Goal: Task Accomplishment & Management: Complete application form

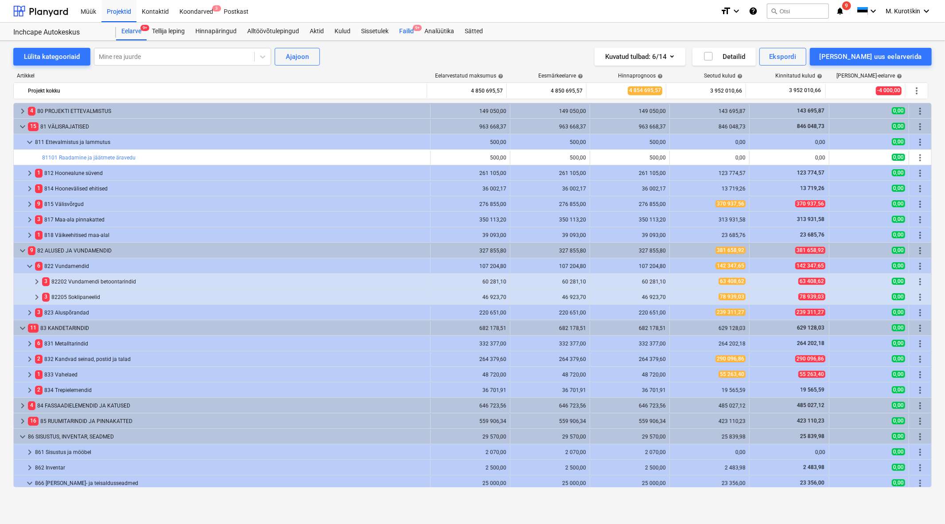
click at [413, 31] on div "Failid 9+" at bounding box center [406, 32] width 25 height 18
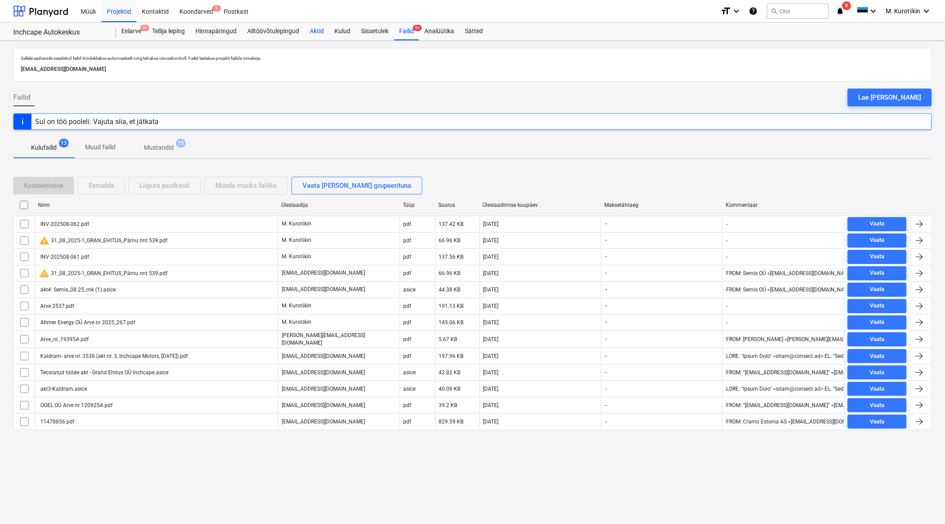
click at [322, 29] on div "Aktid" at bounding box center [316, 32] width 25 height 18
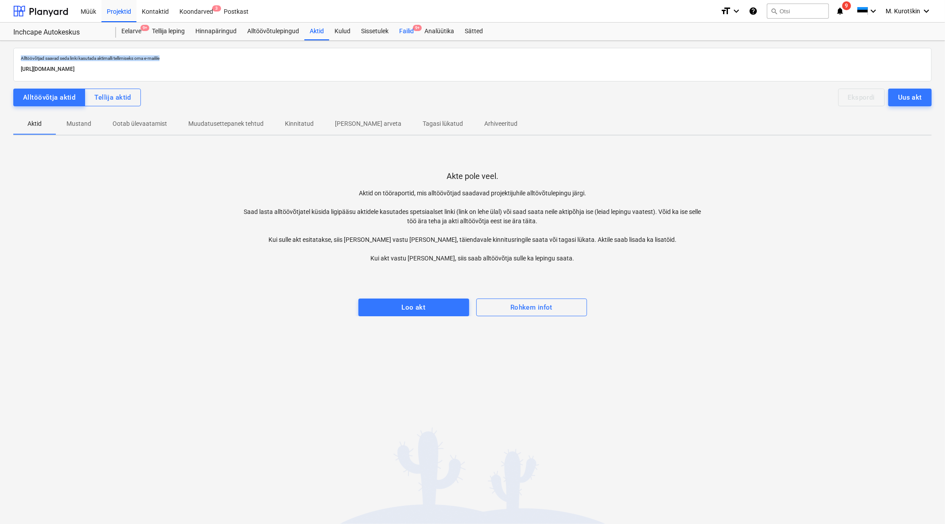
drag, startPoint x: 408, startPoint y: 42, endPoint x: 412, endPoint y: 34, distance: 9.7
click at [412, 34] on div "Müük Projektid Kontaktid Koondarved 3 Postkast format_size keyboard_arrow_down …" at bounding box center [472, 262] width 945 height 524
click at [412, 34] on div "Failid 9+" at bounding box center [406, 32] width 25 height 18
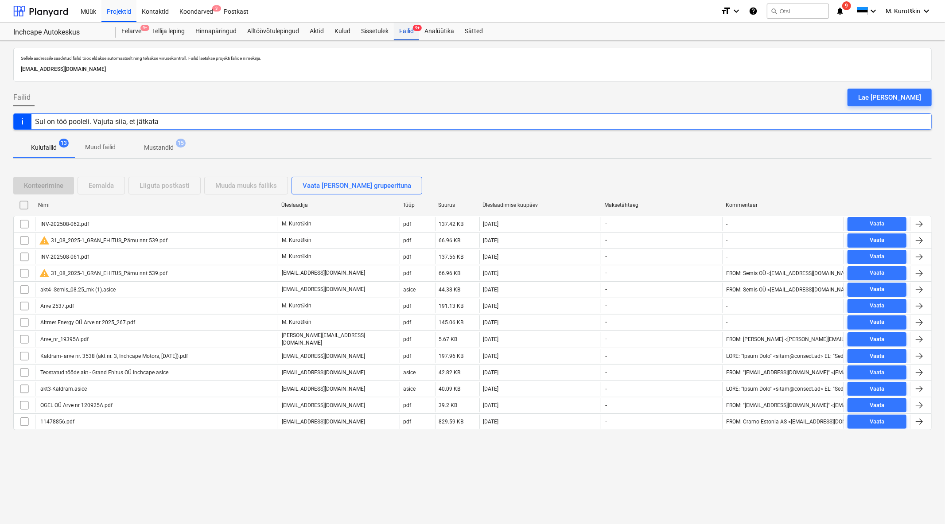
click at [412, 34] on div "Failid 9+" at bounding box center [406, 32] width 25 height 18
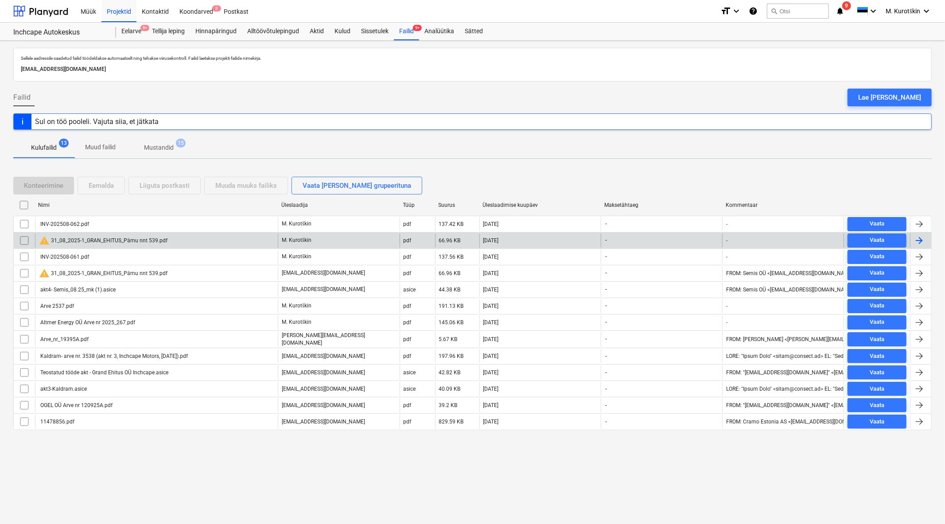
click at [132, 243] on div "warning 31_08_2025-1_GRAN_EHITUS_Pärnu nnt 539.pdf" at bounding box center [103, 240] width 128 height 11
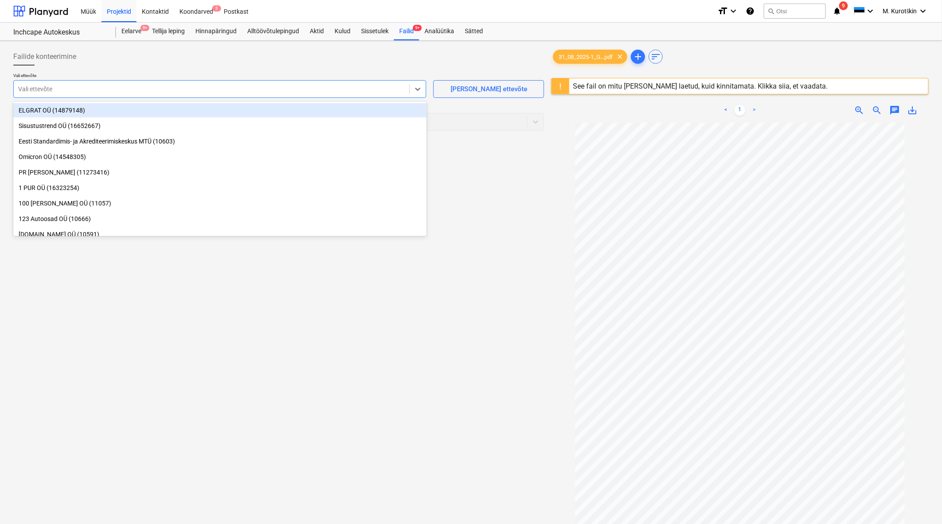
click at [344, 87] on div at bounding box center [211, 89] width 387 height 9
type input "semi"
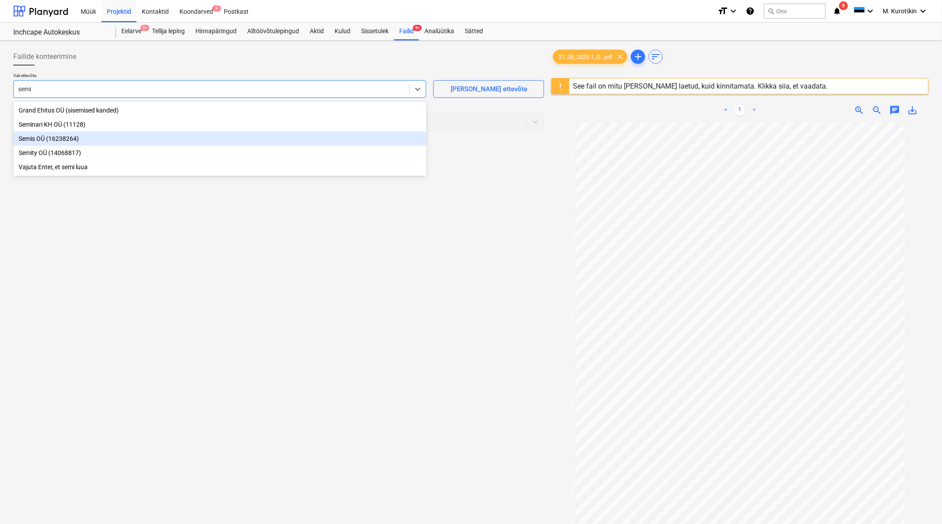
click at [279, 144] on div "Semis OÜ (16238264)" at bounding box center [219, 139] width 413 height 14
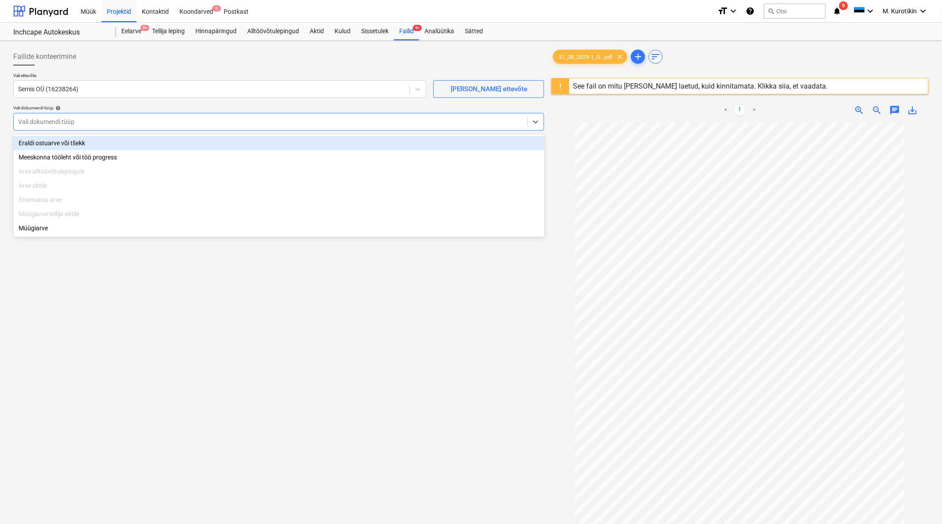
click at [280, 125] on div at bounding box center [270, 121] width 505 height 9
click at [277, 140] on div "Eraldi ostuarve või tšekk" at bounding box center [278, 143] width 531 height 14
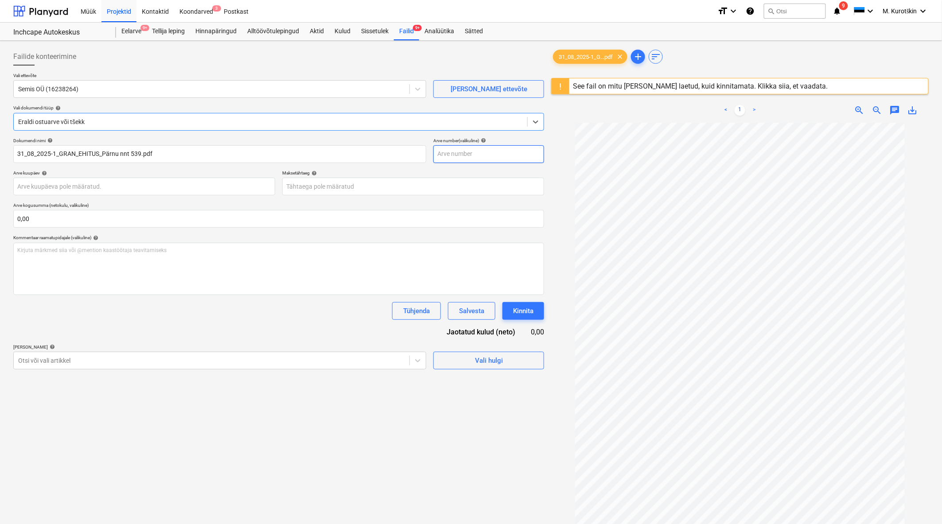
click at [493, 152] on input "text" at bounding box center [488, 154] width 111 height 18
type input "310820251"
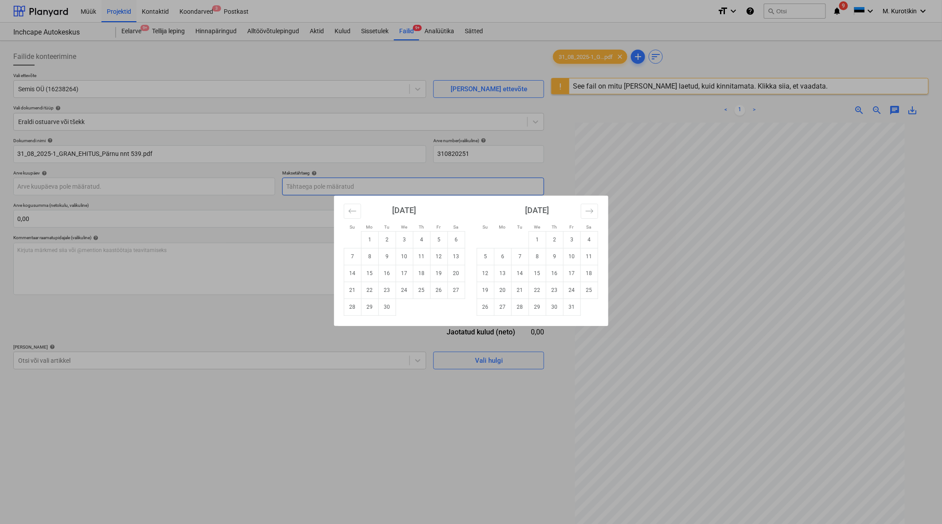
click at [436, 192] on body "Müük Projektid Kontaktid Koondarved 3 Postkast format_size keyboard_arrow_down …" at bounding box center [471, 262] width 942 height 524
click at [353, 295] on td "21" at bounding box center [352, 290] width 17 height 17
type input "[DATE]"
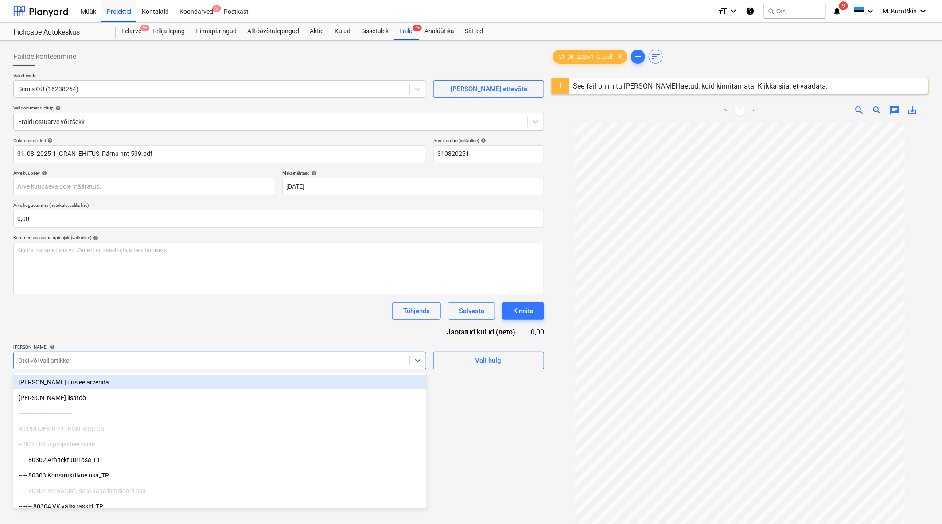
click at [315, 357] on div at bounding box center [211, 360] width 387 height 9
type input "v"
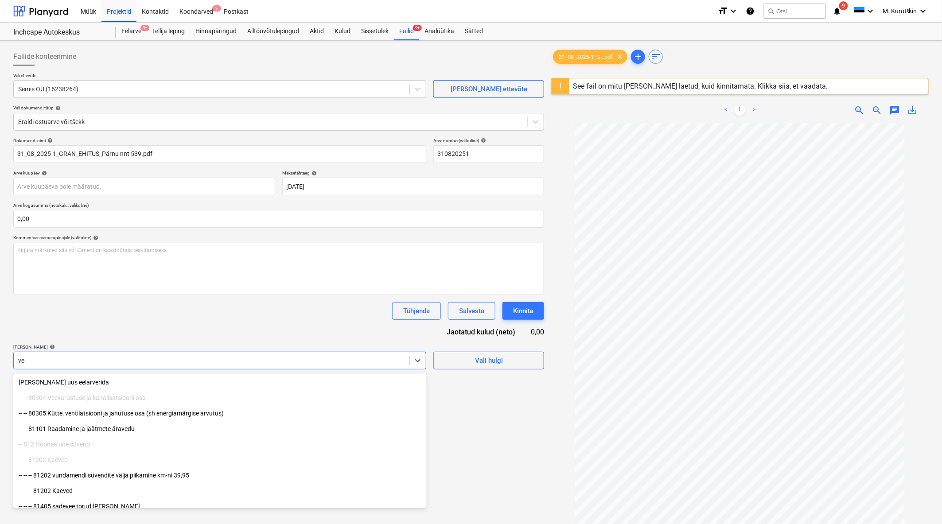
type input "v"
type input "vee"
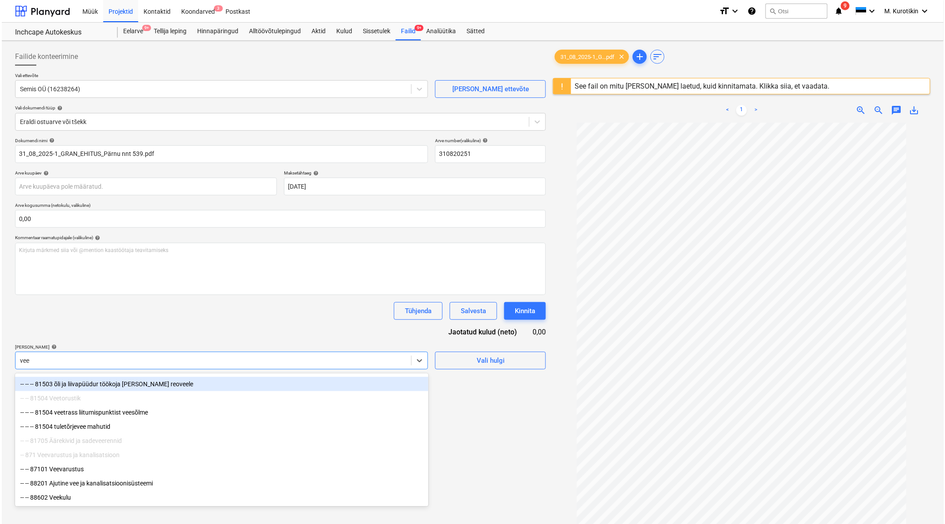
scroll to position [15, 0]
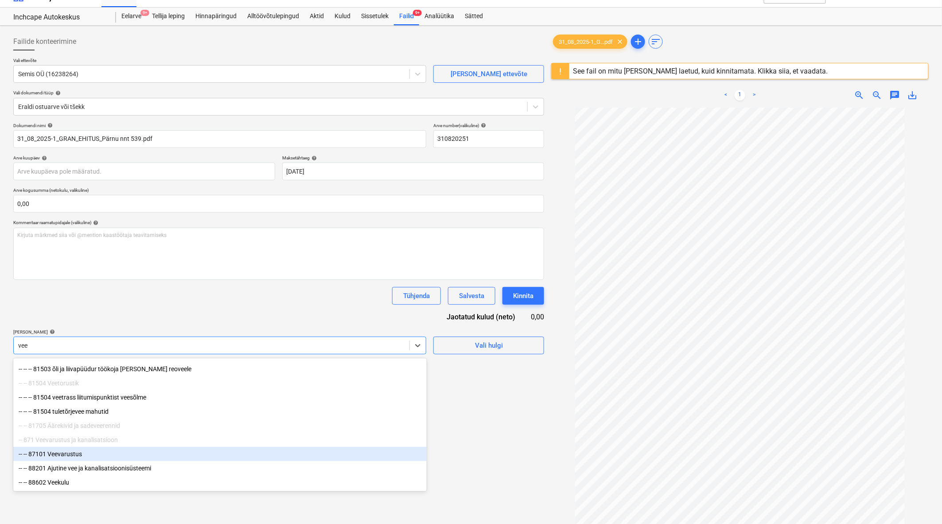
click at [95, 453] on div "-- -- 87101 Veevarustus" at bounding box center [219, 454] width 413 height 14
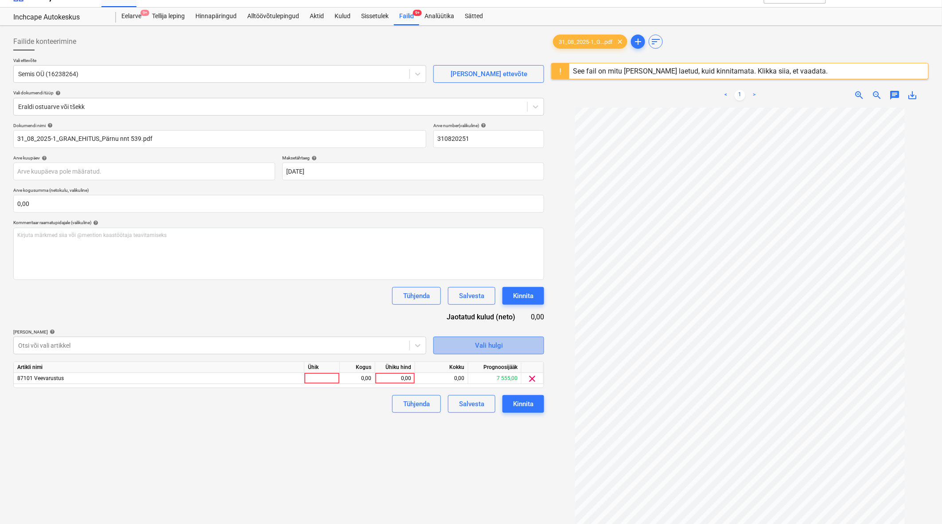
click at [485, 352] on button "Vali hulgi" at bounding box center [488, 346] width 111 height 18
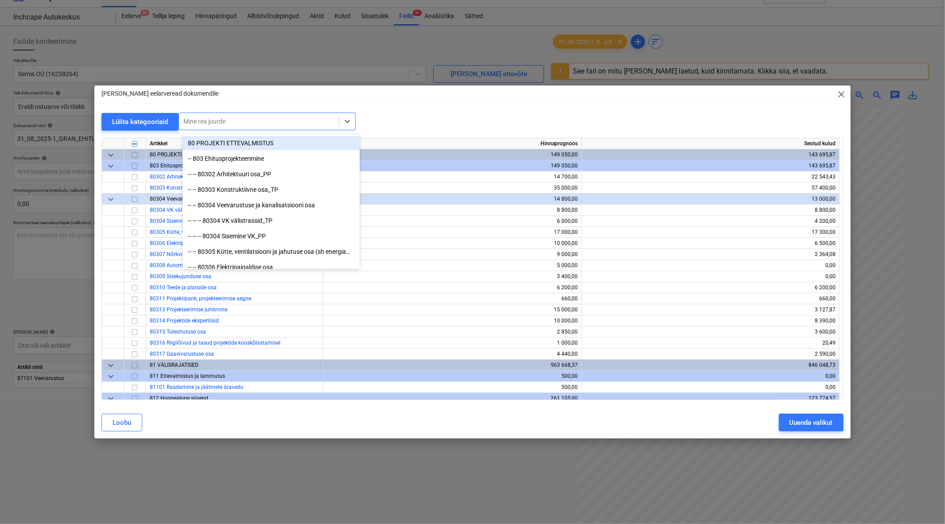
click at [270, 124] on div at bounding box center [258, 121] width 151 height 9
type input "san"
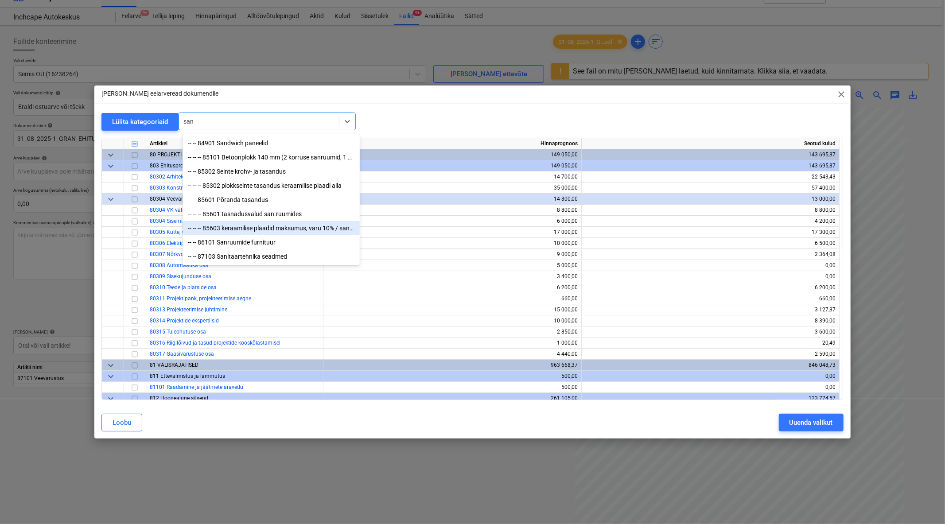
scroll to position [0, 0]
click at [256, 259] on div "-- -- 87103 Sanitaartehnika seadmed" at bounding box center [271, 256] width 177 height 14
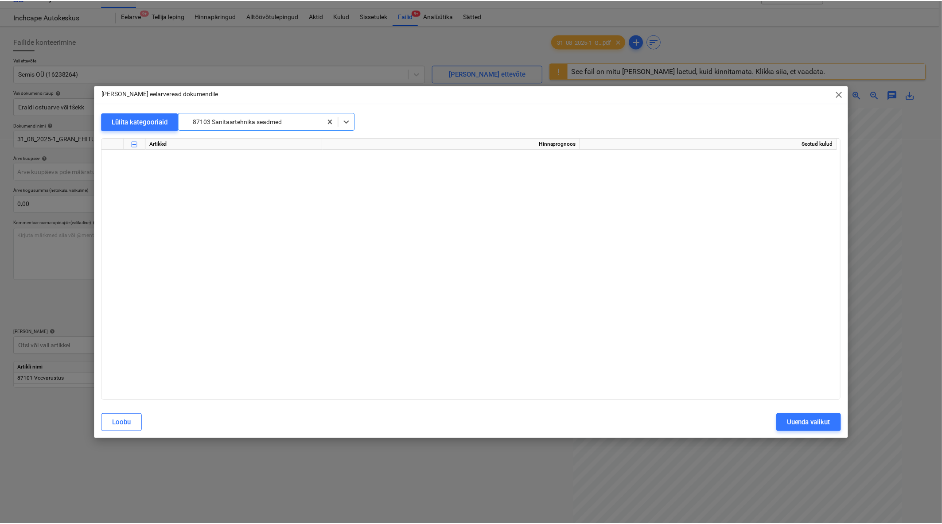
scroll to position [3345, 0]
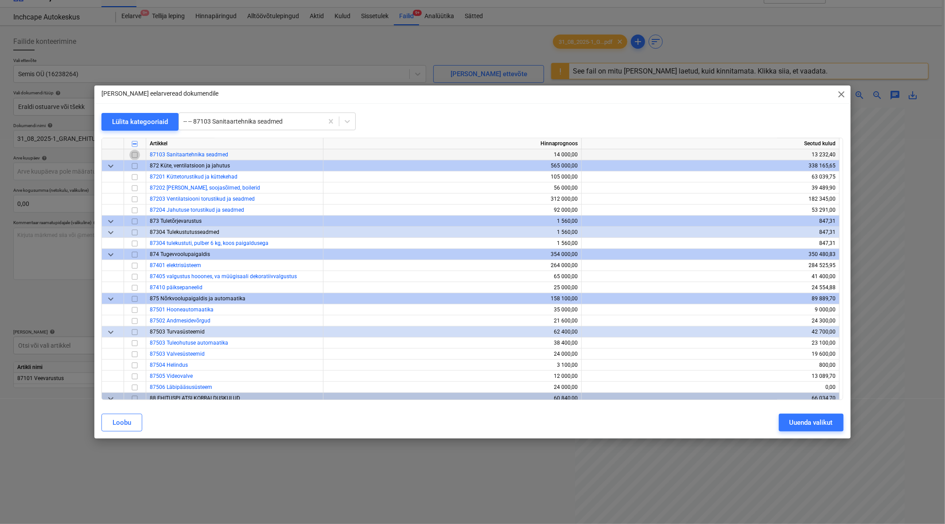
click at [133, 156] on input "checkbox" at bounding box center [134, 154] width 11 height 11
click at [817, 427] on div "Uuenda valikut" at bounding box center [811, 423] width 43 height 12
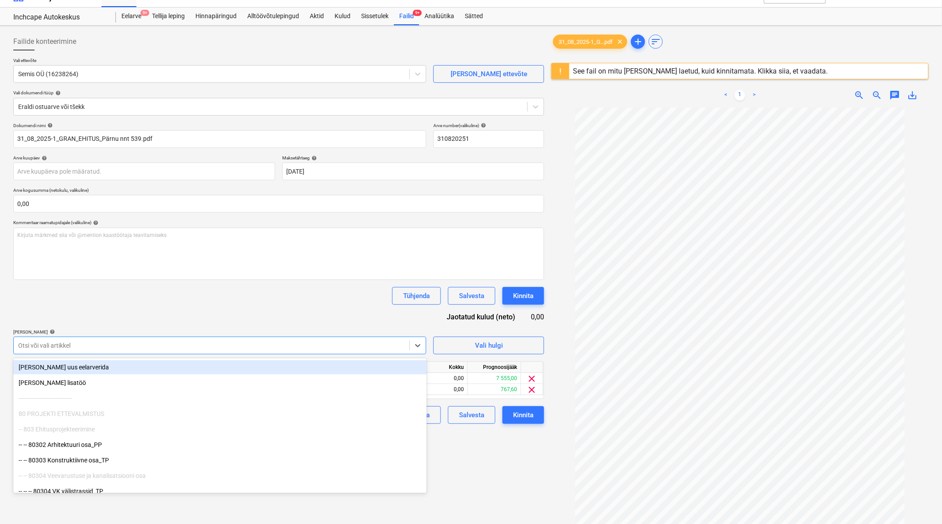
click at [303, 351] on div "Otsi või vali artikkel" at bounding box center [212, 345] width 396 height 12
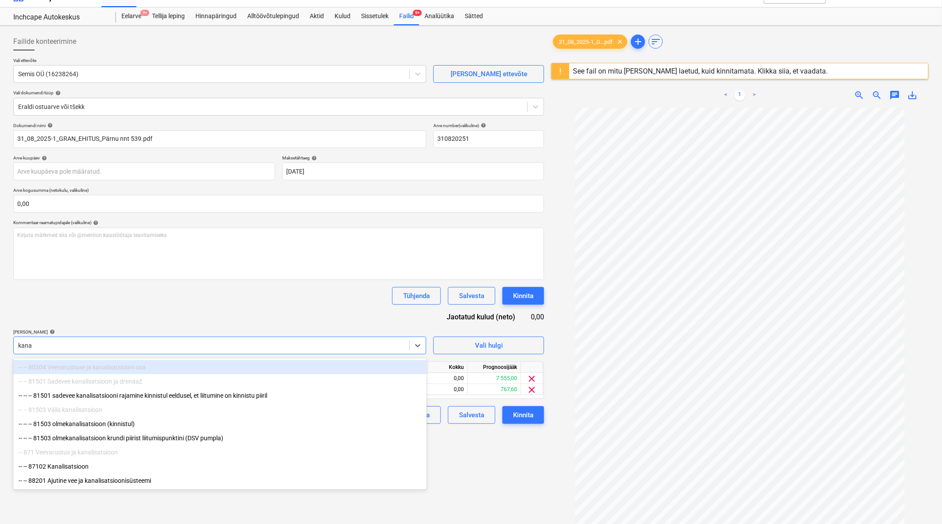
type input "kanal"
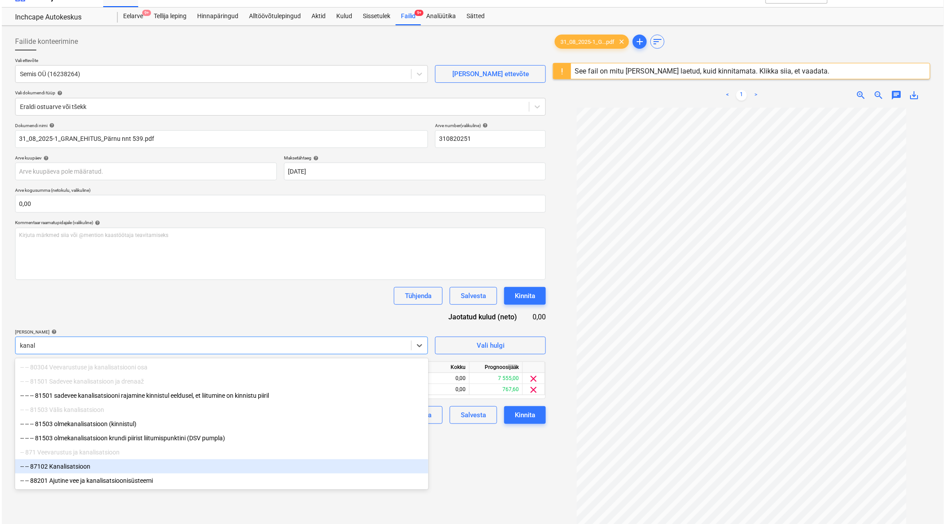
scroll to position [1, 0]
click at [175, 467] on div "-- -- 87102 Kanalisatsioon" at bounding box center [219, 466] width 413 height 14
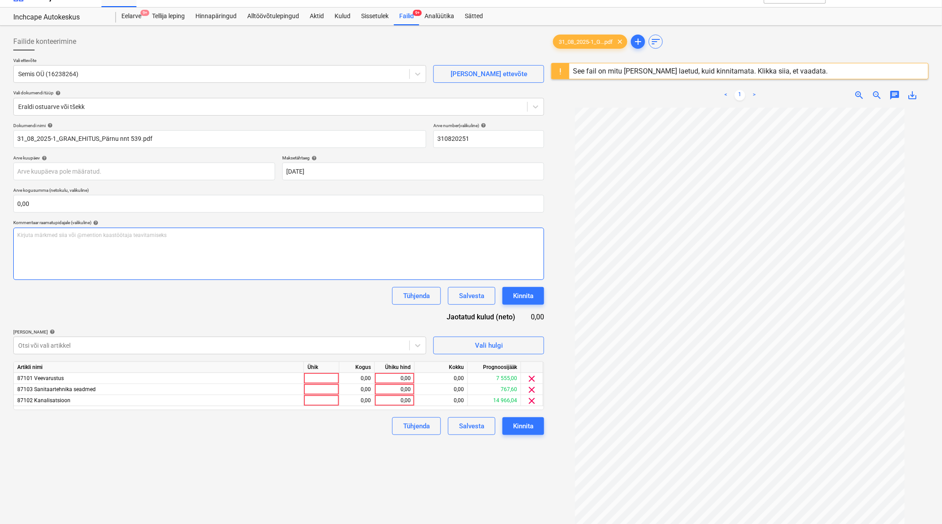
click at [187, 278] on div "Kirjuta märkmed siia või @mention kaastöötaja teavitamiseks ﻿" at bounding box center [278, 254] width 531 height 52
click at [400, 378] on div "0,00" at bounding box center [394, 378] width 32 height 11
type input "6000"
click at [397, 387] on div "0,00" at bounding box center [394, 389] width 32 height 11
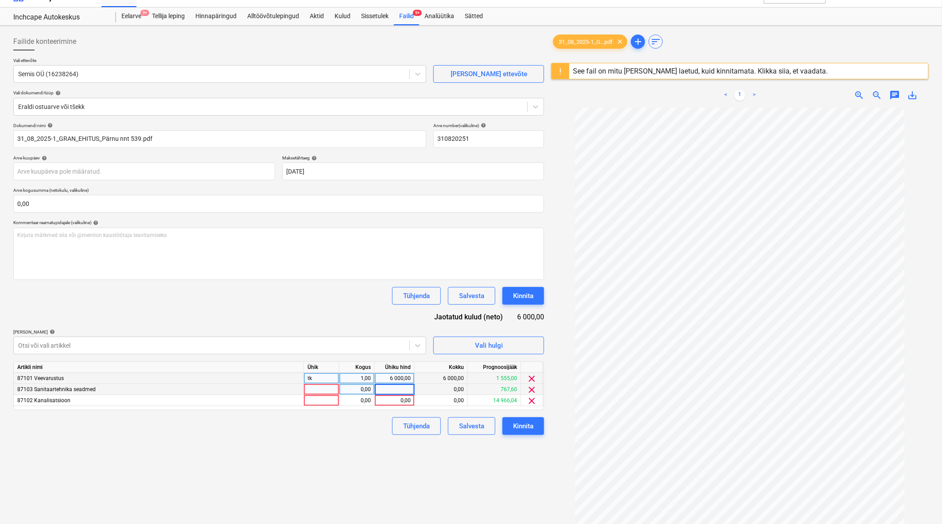
click at [397, 387] on input at bounding box center [394, 389] width 39 height 11
type input "3000"
click at [397, 397] on div "0,00" at bounding box center [394, 400] width 32 height 11
type input "10043,88"
click at [308, 455] on div "Failide konteerimine Vali ettevõte Semis OÜ (16238264) [PERSON_NAME] uus ettevõ…" at bounding box center [279, 319] width 538 height 581
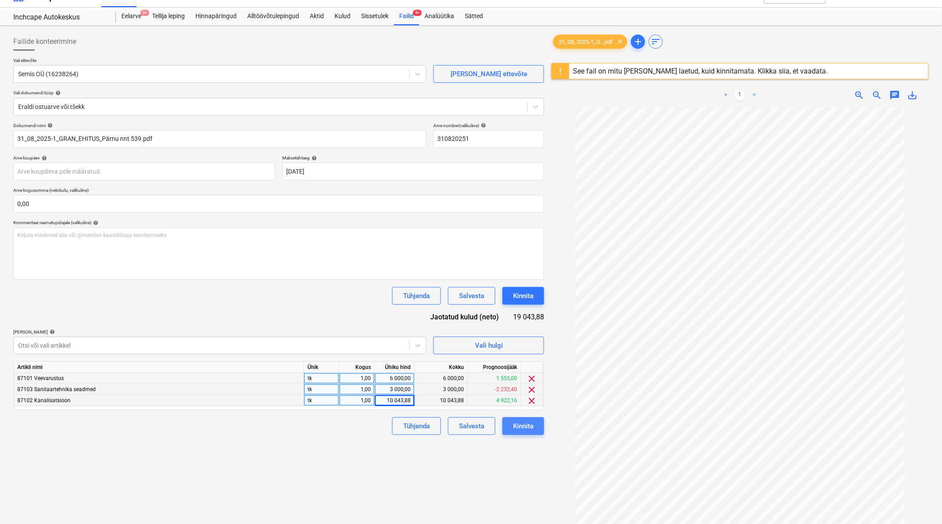
click at [530, 428] on div "Kinnita" at bounding box center [523, 426] width 20 height 12
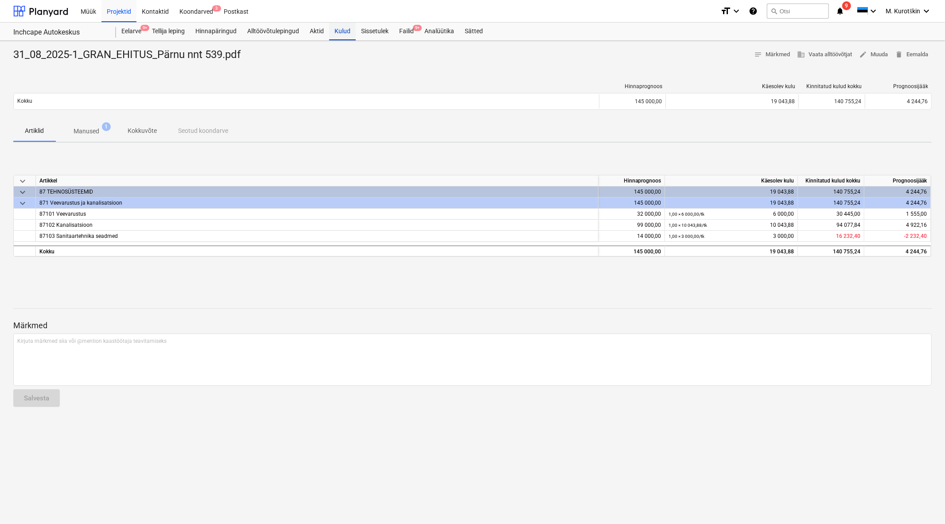
click at [344, 29] on div "Kulud" at bounding box center [342, 32] width 27 height 18
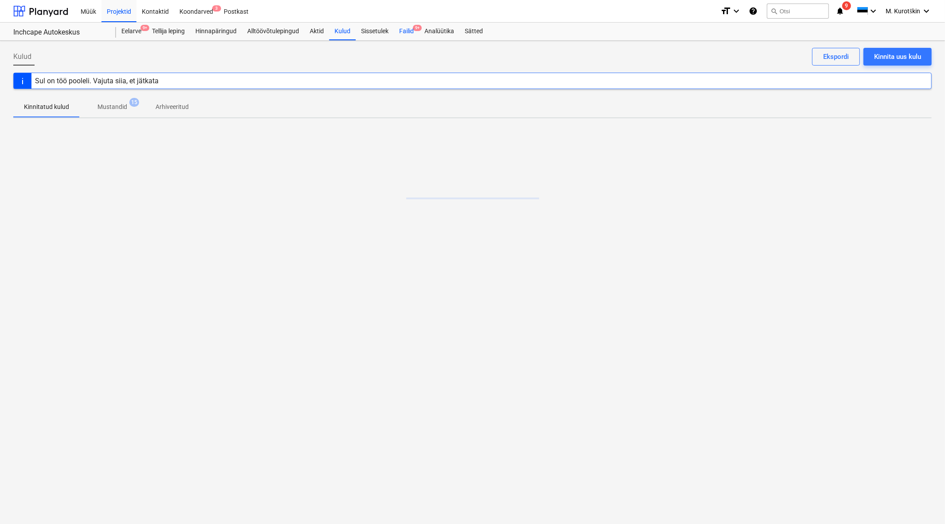
click at [413, 34] on div "Failid 9+" at bounding box center [406, 32] width 25 height 18
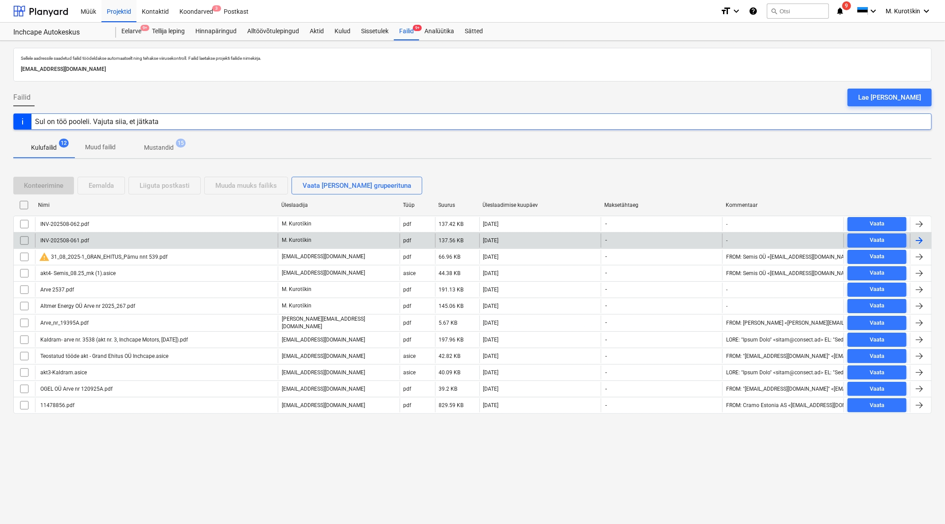
click at [116, 239] on div "INV-202508-061.pdf" at bounding box center [156, 240] width 243 height 14
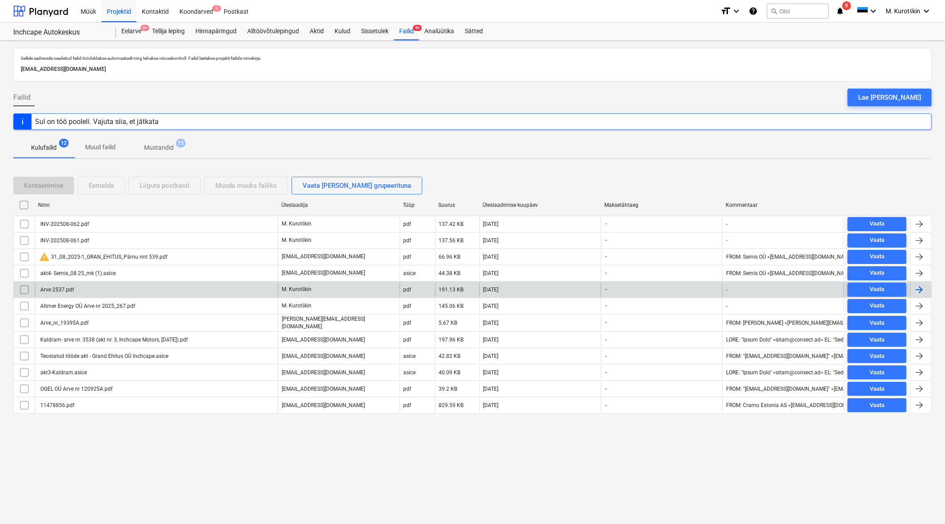
click at [128, 292] on div "Arve 2537.pdf" at bounding box center [156, 290] width 243 height 14
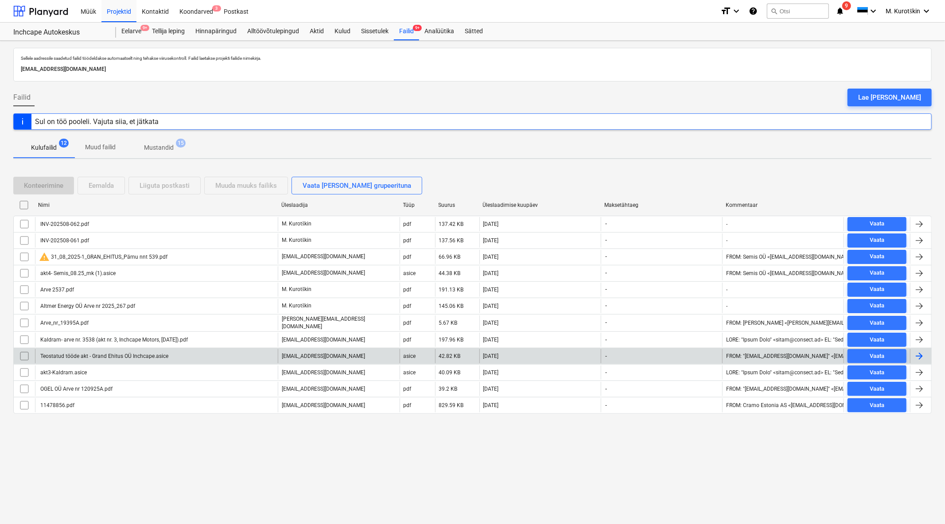
click at [158, 358] on div "Teostatud tööde akt - Grand Ehitus OÜ Inchcape.asice" at bounding box center [103, 356] width 129 height 6
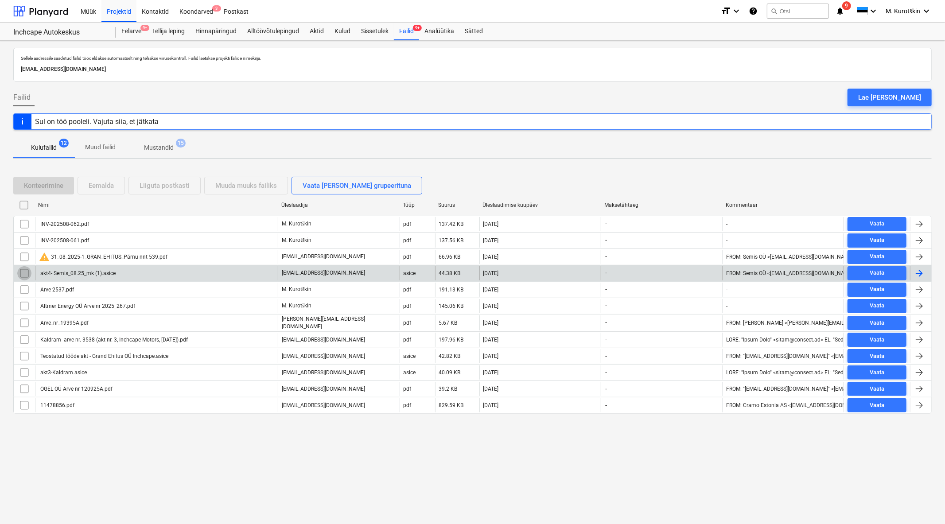
click at [22, 271] on input "checkbox" at bounding box center [24, 273] width 14 height 14
click at [109, 190] on div "Eemalda" at bounding box center [101, 186] width 25 height 12
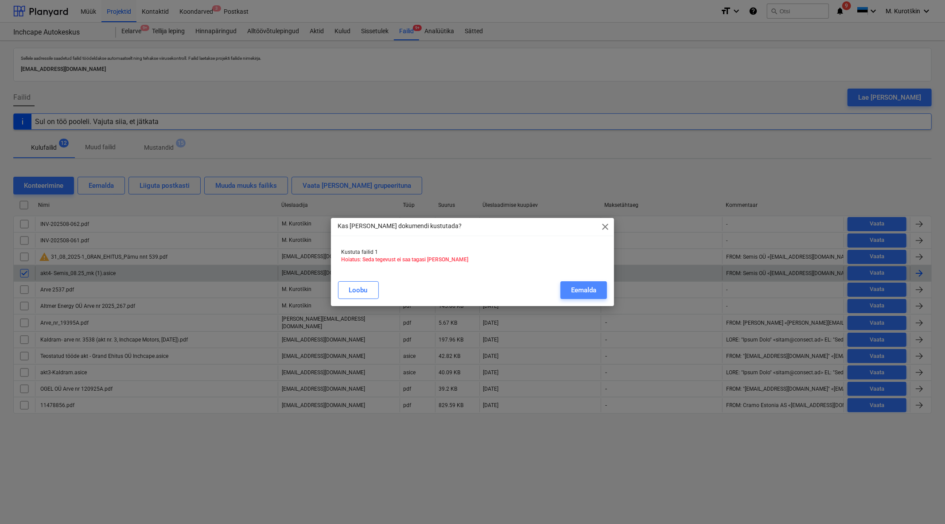
click at [576, 292] on div "Eemalda" at bounding box center [583, 290] width 25 height 12
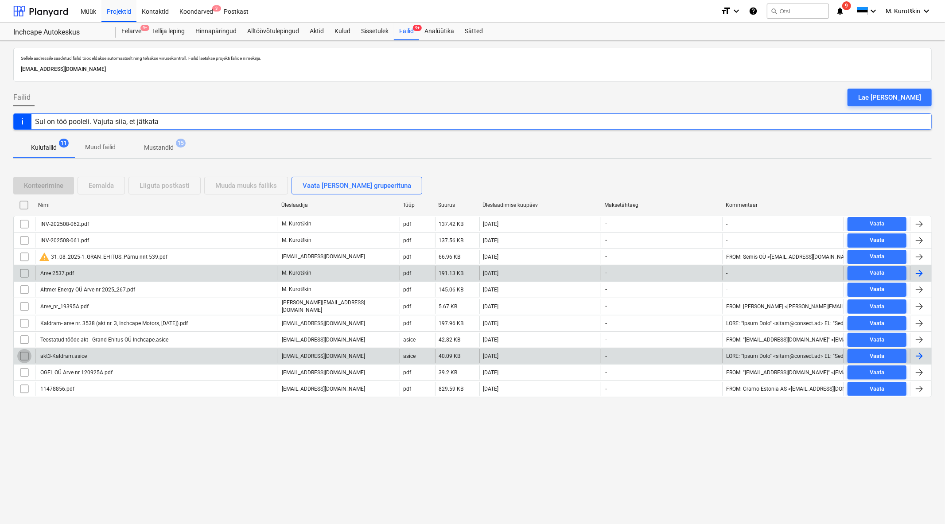
click at [21, 356] on input "checkbox" at bounding box center [24, 356] width 14 height 14
click at [114, 185] on div "Eemalda" at bounding box center [101, 186] width 25 height 12
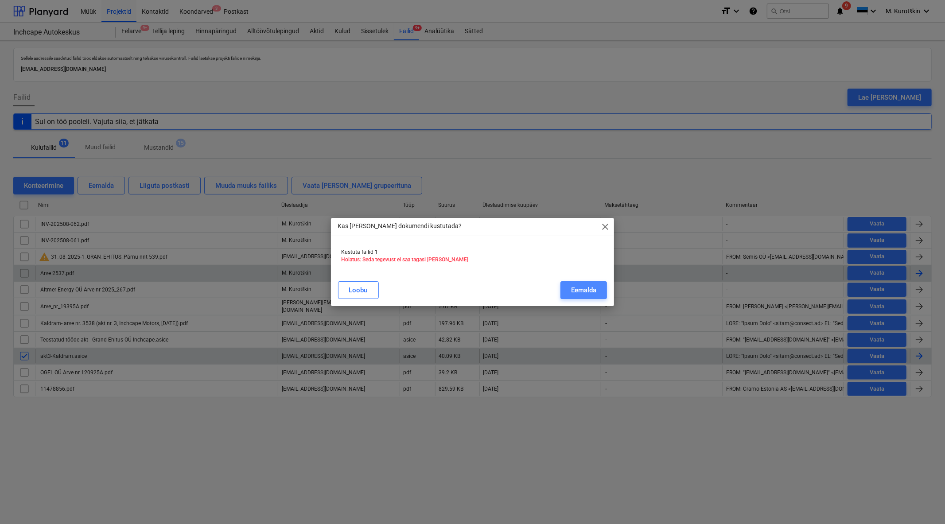
click at [585, 288] on div "Eemalda" at bounding box center [583, 290] width 25 height 12
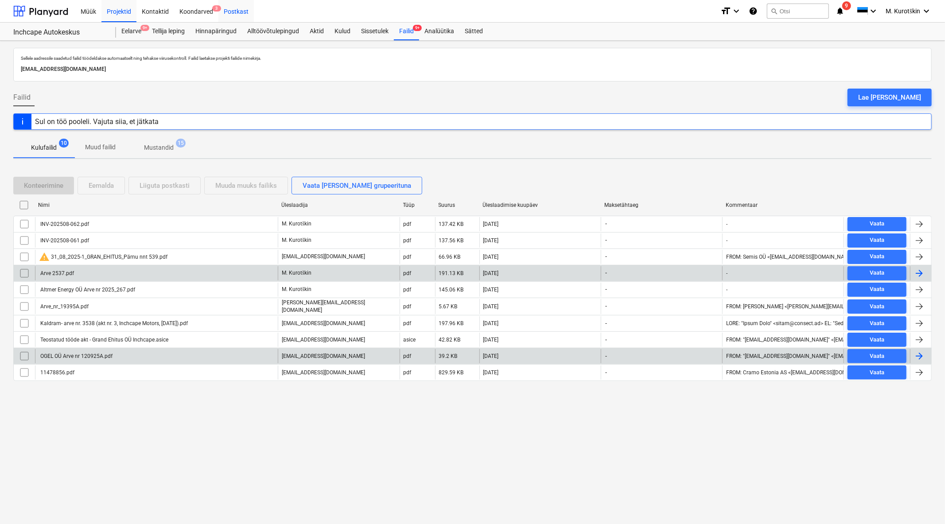
click at [236, 12] on div "Postkast" at bounding box center [235, 11] width 35 height 23
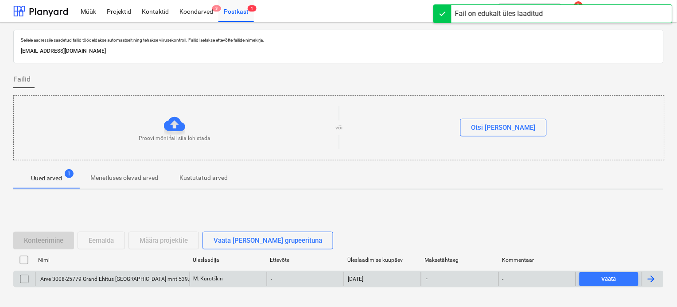
click at [28, 281] on input "checkbox" at bounding box center [24, 279] width 14 height 14
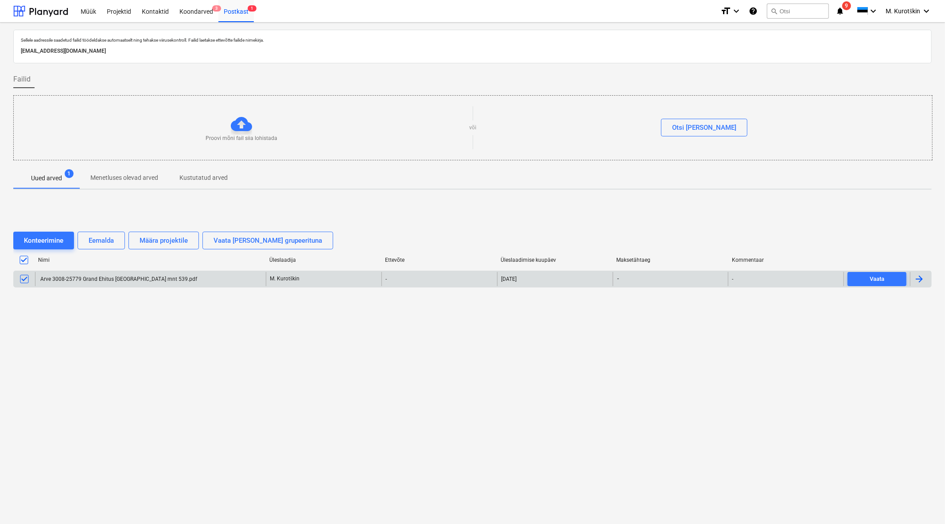
click at [138, 276] on div "Arve 3008-25779 Grand Ehitus [GEOGRAPHIC_DATA] mnt 539.pdf" at bounding box center [118, 279] width 158 height 6
click at [16, 274] on div at bounding box center [24, 279] width 21 height 14
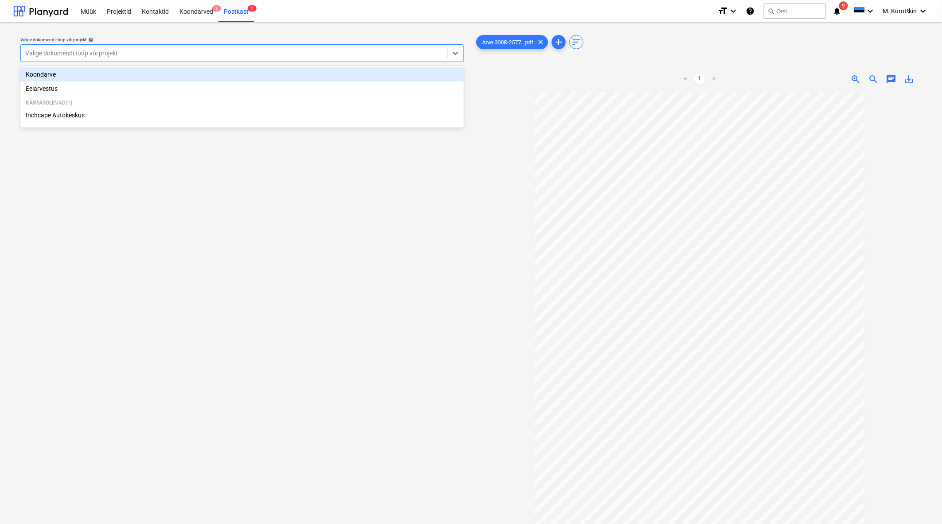
click at [272, 60] on div "Valige dokumendi tüüp või projekt" at bounding box center [241, 53] width 443 height 18
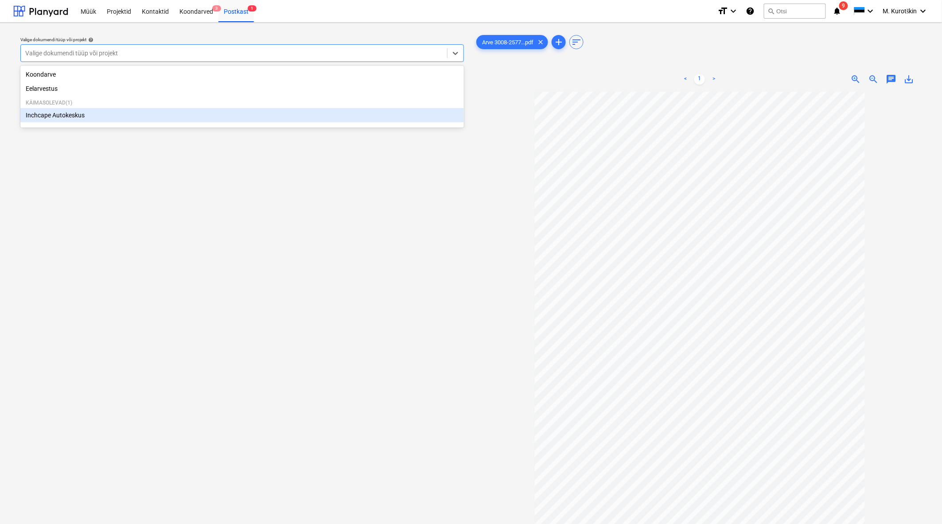
click at [191, 117] on div "Inchcape Autokeskus" at bounding box center [241, 115] width 443 height 14
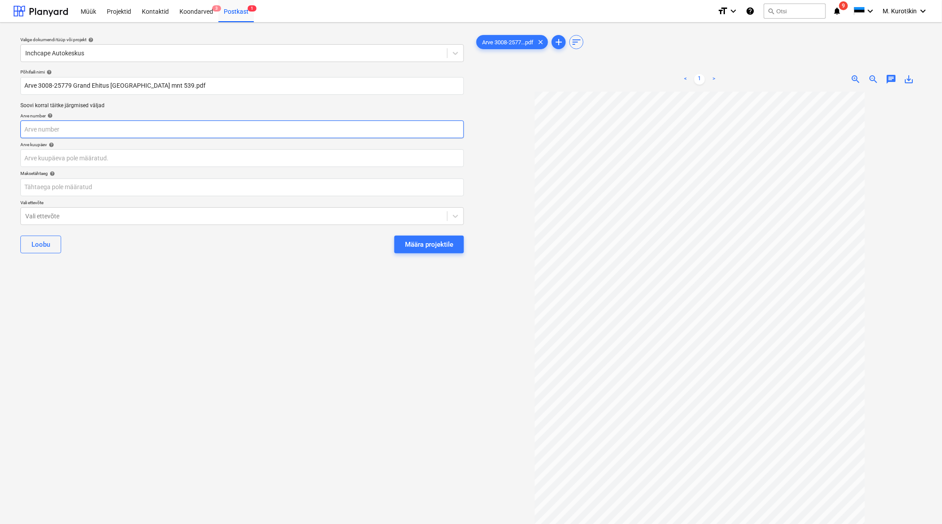
click at [165, 131] on input "text" at bounding box center [241, 130] width 443 height 18
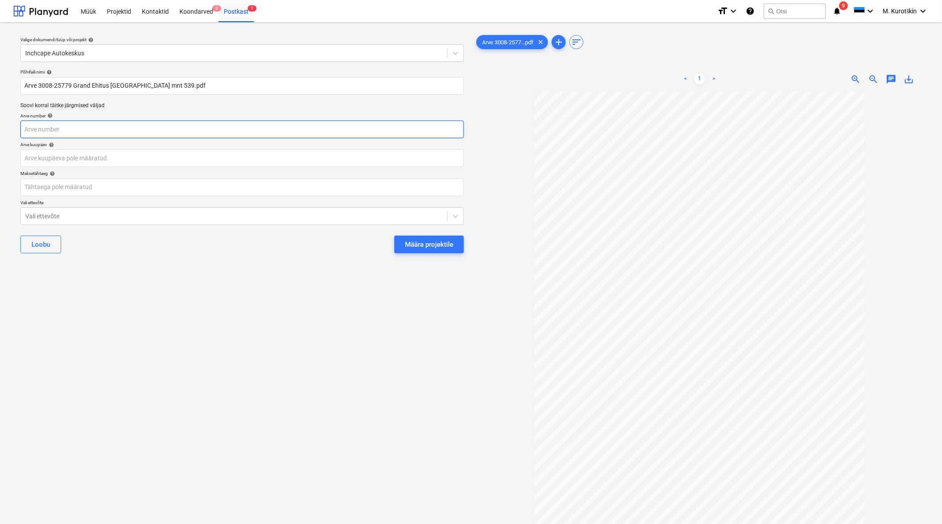
click at [165, 131] on input "text" at bounding box center [241, 130] width 443 height 18
type input "3008-25779"
click at [256, 296] on div "Valige dokumendi tüüp või projekt help Inchcape Autokeskus Põhifaili nimi help …" at bounding box center [242, 312] width 458 height 565
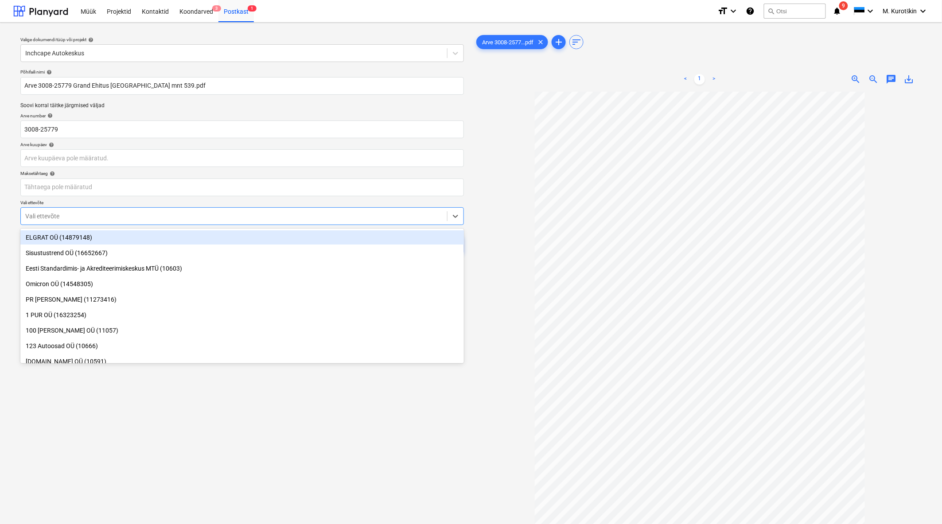
click at [179, 209] on div "Vali ettevõte" at bounding box center [241, 216] width 443 height 18
type input "hansa"
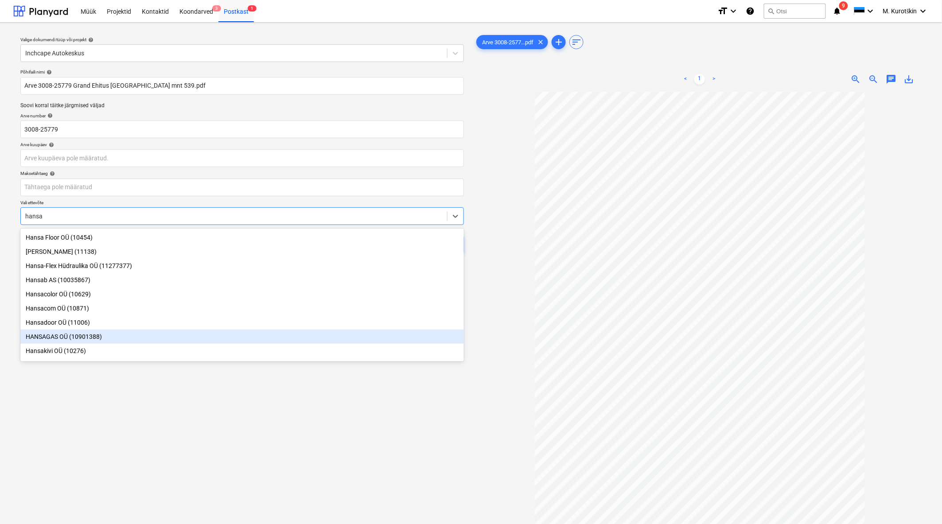
click at [170, 341] on div "HANSAGAS OÜ (10901388)" at bounding box center [241, 337] width 443 height 14
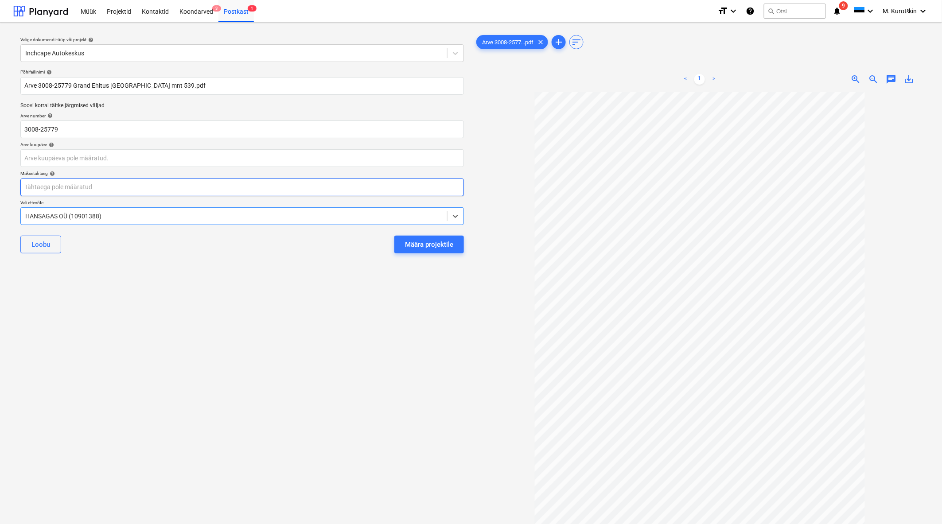
click at [147, 189] on body "Müük Projektid Kontaktid Koondarved 3 Postkast 1 format_size keyboard_arrow_dow…" at bounding box center [471, 262] width 942 height 524
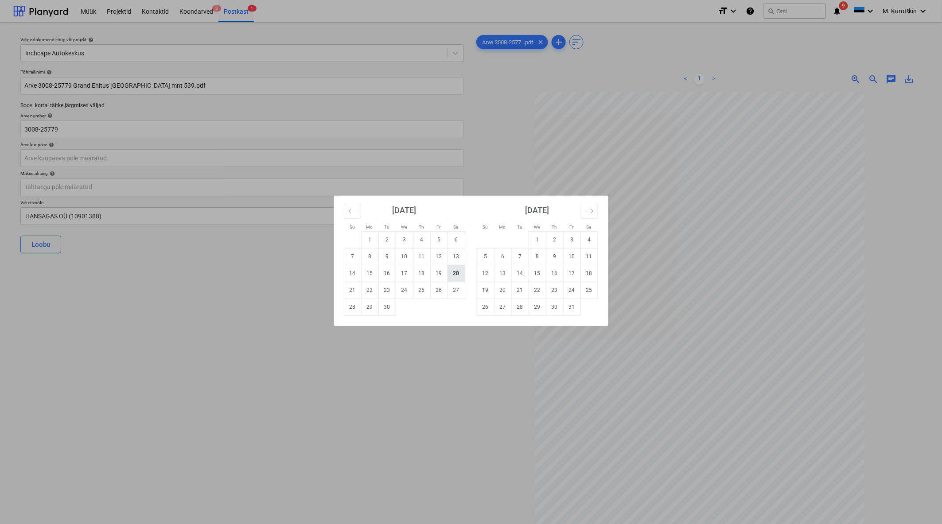
click at [458, 272] on td "20" at bounding box center [455, 273] width 17 height 17
type input "[DATE]"
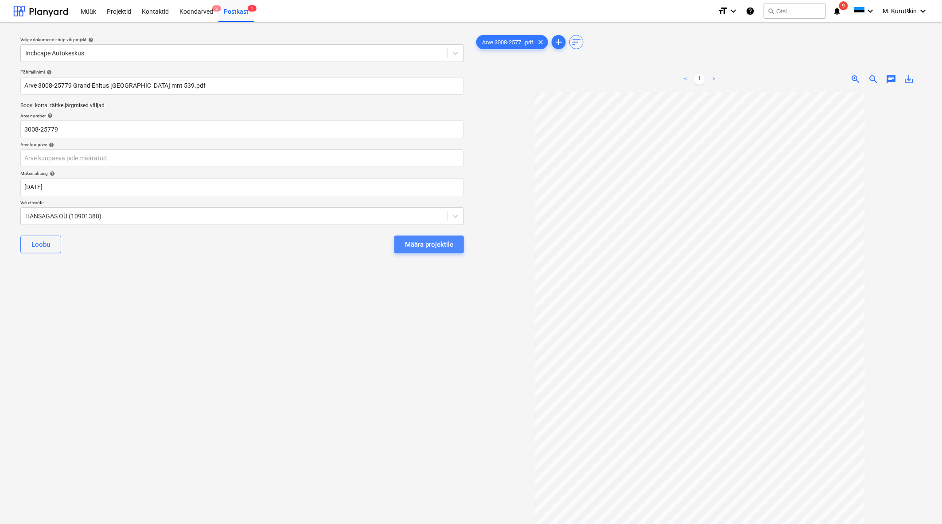
click at [421, 249] on div "Määra projektile" at bounding box center [429, 245] width 48 height 12
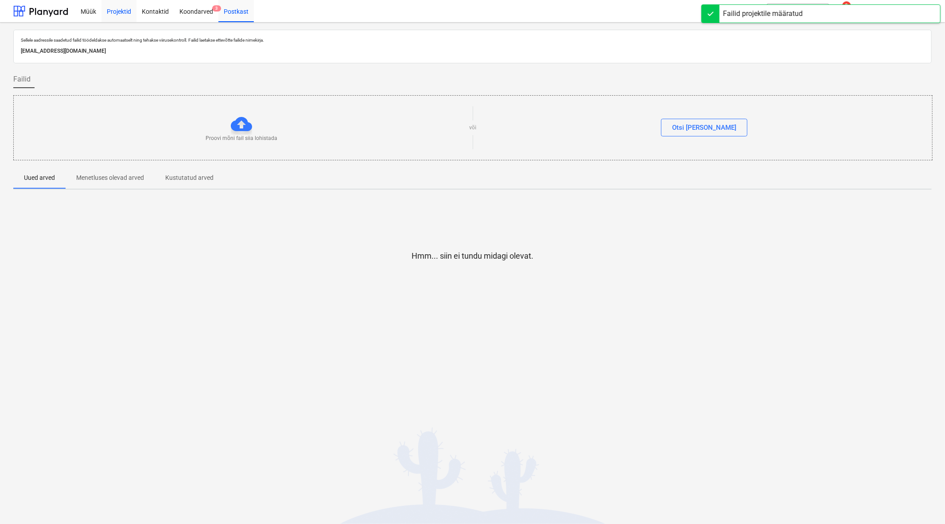
click at [117, 11] on div "Projektid" at bounding box center [118, 11] width 35 height 23
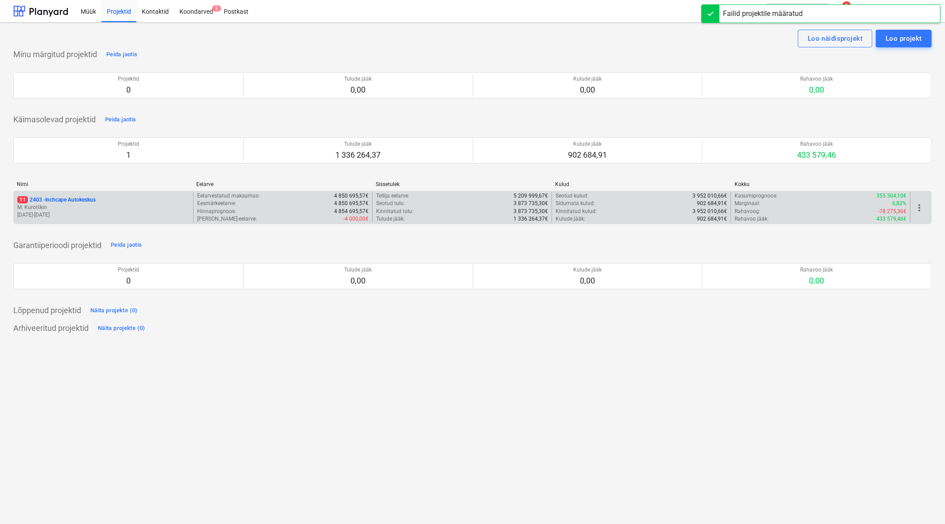
click at [82, 197] on p "11 2403 - Inchcape Autokeskus" at bounding box center [56, 200] width 78 height 8
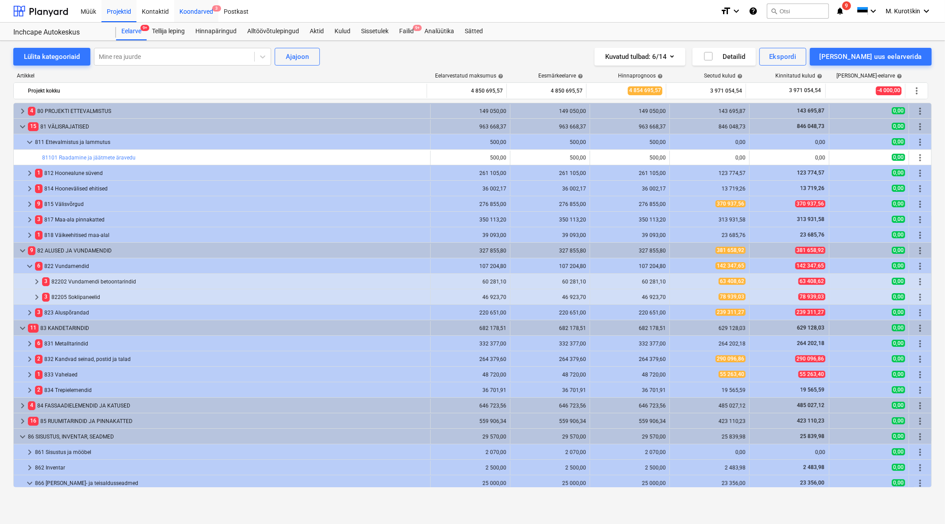
click at [199, 12] on div "Koondarved 3" at bounding box center [196, 11] width 44 height 23
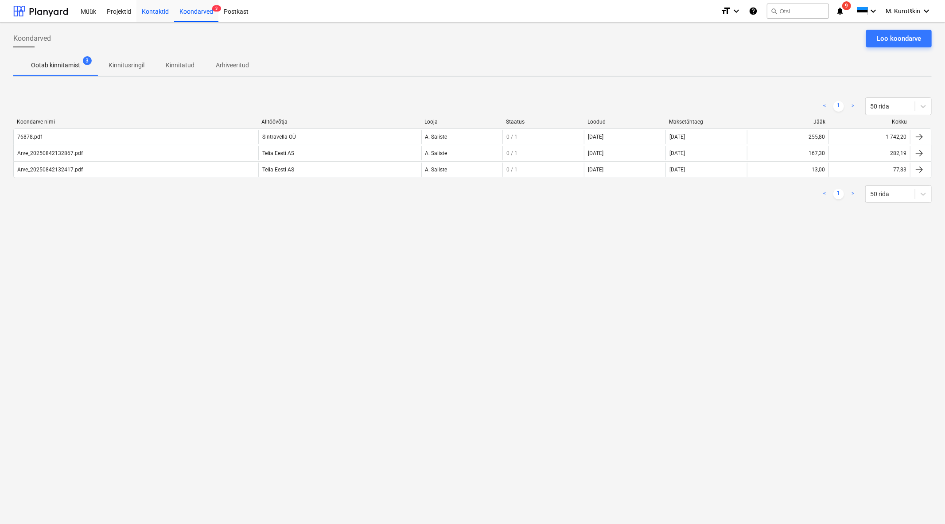
click at [153, 7] on div "Kontaktid" at bounding box center [155, 11] width 38 height 23
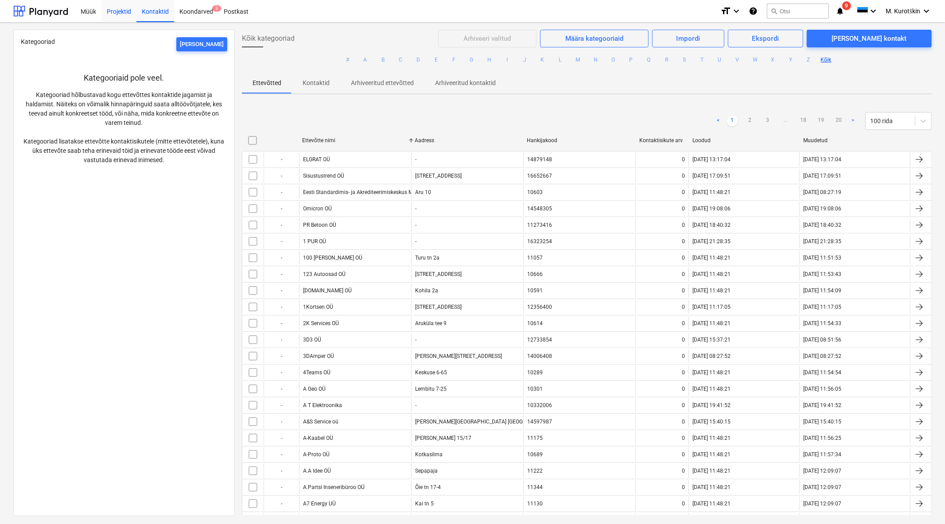
click at [127, 8] on div "Projektid" at bounding box center [118, 11] width 35 height 23
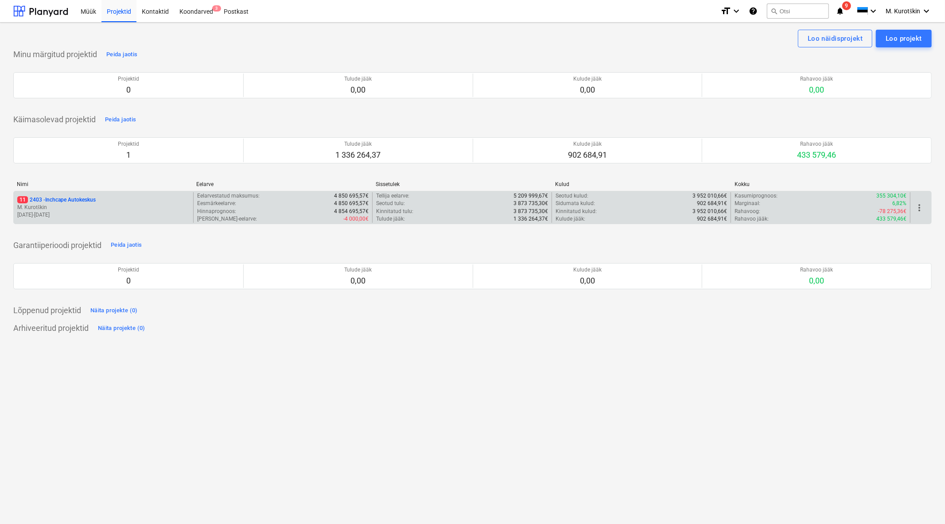
drag, startPoint x: 82, startPoint y: 194, endPoint x: 81, endPoint y: 200, distance: 6.3
click at [81, 200] on div "11 2403 - Inchcape Autokeskus M. Kurotškin [DATE] - [DATE]" at bounding box center [103, 207] width 179 height 31
click at [81, 200] on p "11 2403 - Inchcape Autokeskus" at bounding box center [56, 200] width 78 height 8
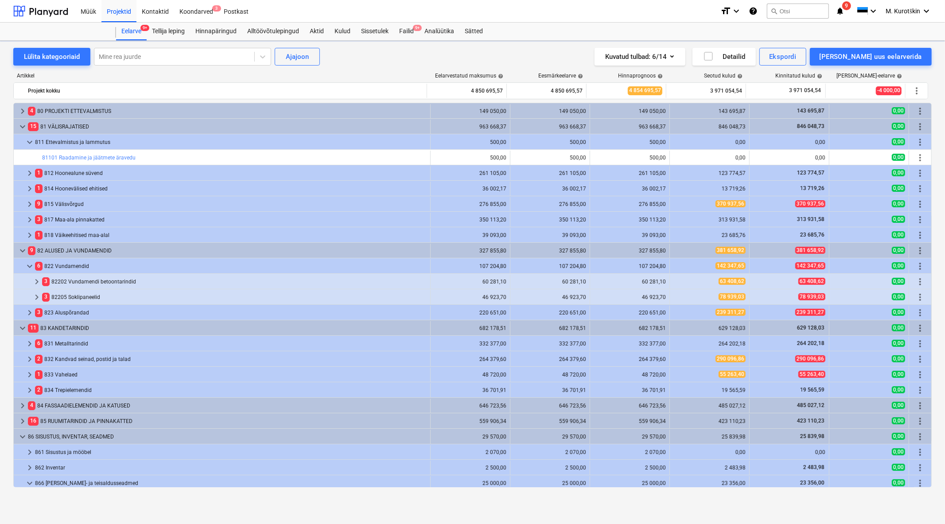
click at [81, 200] on div "9 815 Välisvõrgud" at bounding box center [231, 204] width 392 height 14
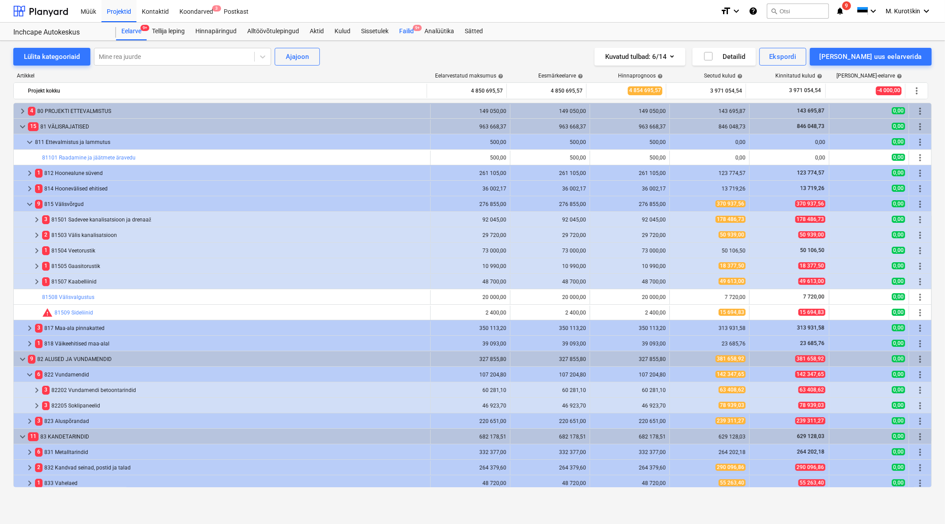
click at [409, 30] on div "Failid 9+" at bounding box center [406, 32] width 25 height 18
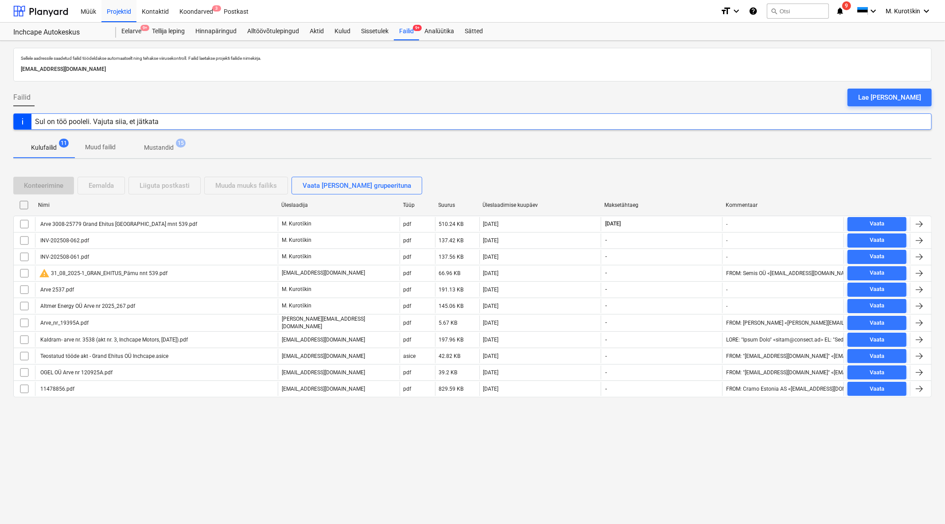
click at [888, 473] on div "Sellele aadressile saadetud failid töödeldakse automaatselt ning tehakse viirus…" at bounding box center [472, 282] width 945 height 483
